Goal: Entertainment & Leisure: Consume media (video, audio)

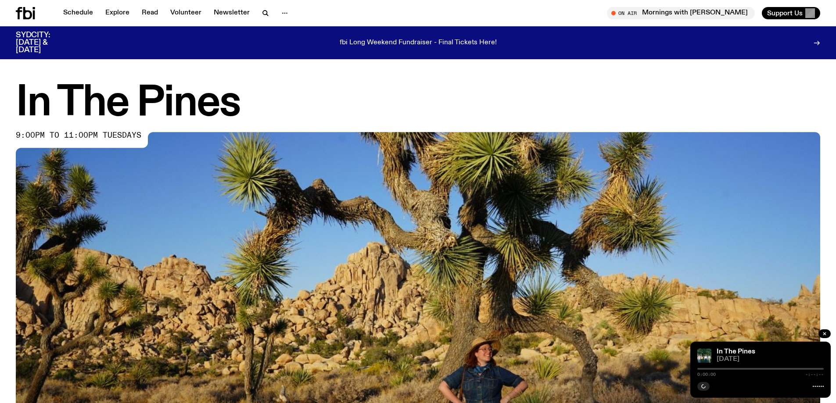
scroll to position [303, 0]
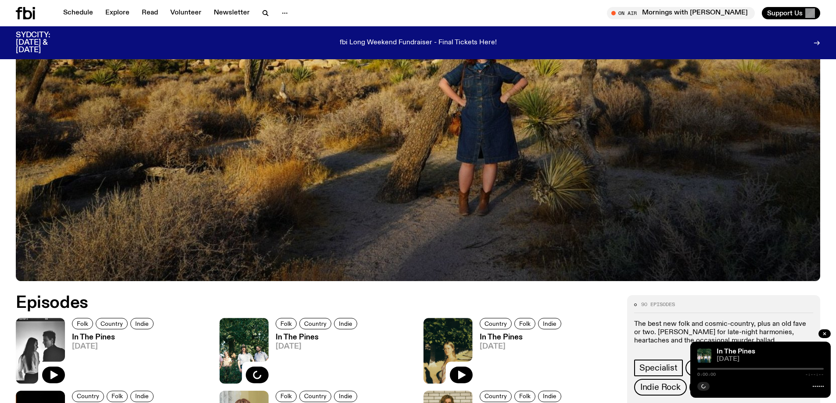
click at [53, 373] on icon "button" at bounding box center [53, 375] width 7 height 9
drag, startPoint x: 752, startPoint y: 367, endPoint x: 705, endPoint y: 370, distance: 47.1
click at [705, 370] on div at bounding box center [704, 369] width 4 height 4
click at [704, 387] on icon "button" at bounding box center [704, 387] width 4 height 4
click at [55, 378] on icon "button" at bounding box center [53, 375] width 11 height 11
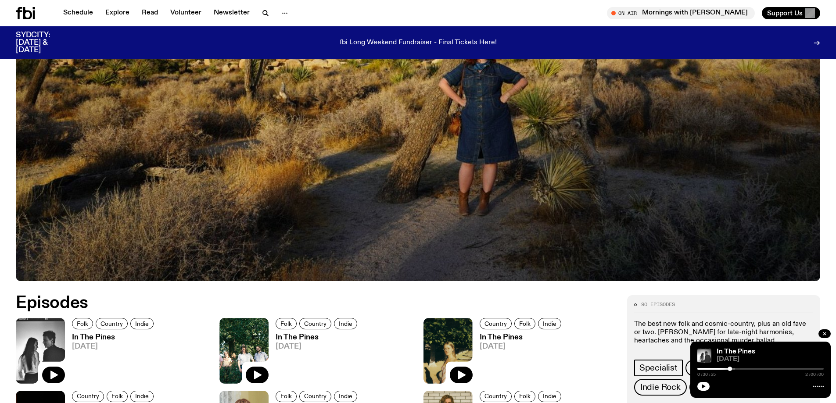
click at [703, 389] on icon "button" at bounding box center [703, 386] width 5 height 5
drag, startPoint x: 750, startPoint y: 369, endPoint x: 736, endPoint y: 370, distance: 14.1
click at [736, 370] on div at bounding box center [736, 369] width 4 height 4
click at [742, 371] on div at bounding box center [741, 369] width 4 height 4
click at [743, 369] on div at bounding box center [743, 369] width 4 height 4
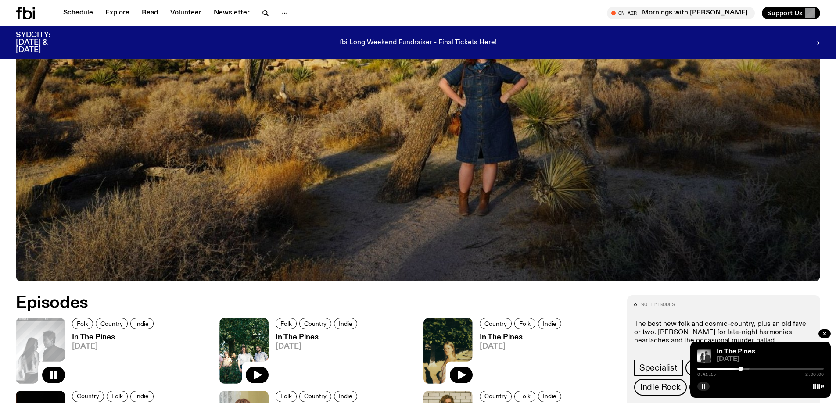
click at [741, 371] on div "0:41:15 2:00:00" at bounding box center [761, 372] width 126 height 11
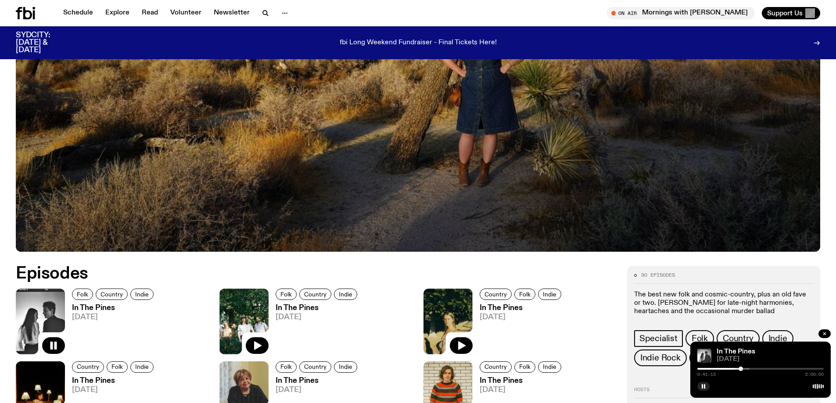
scroll to position [391, 0]
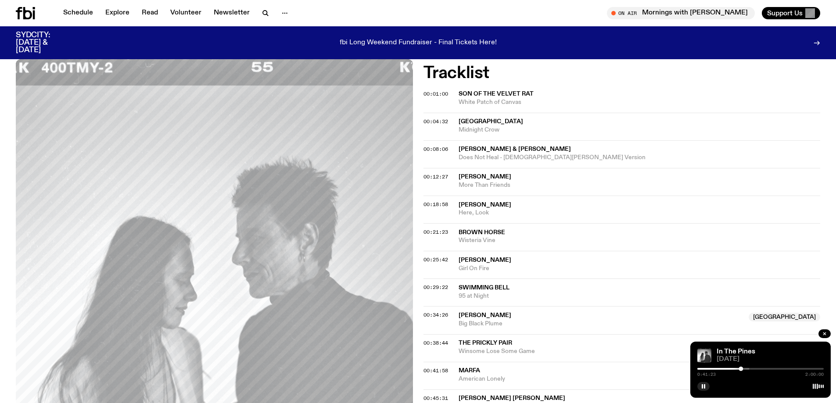
scroll to position [263, 0]
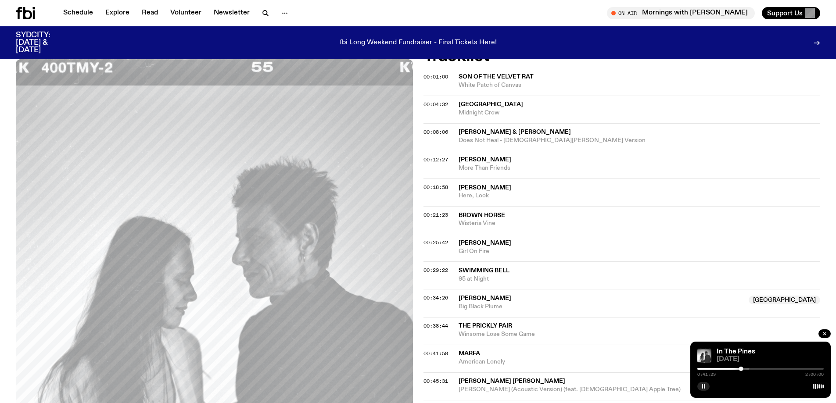
click at [472, 354] on span "Marfa" at bounding box center [470, 354] width 22 height 6
drag, startPoint x: 747, startPoint y: 370, endPoint x: 741, endPoint y: 371, distance: 6.7
click at [741, 371] on div at bounding box center [740, 369] width 4 height 4
click at [706, 387] on icon "button" at bounding box center [703, 386] width 5 height 5
